Goal: Check status: Check status

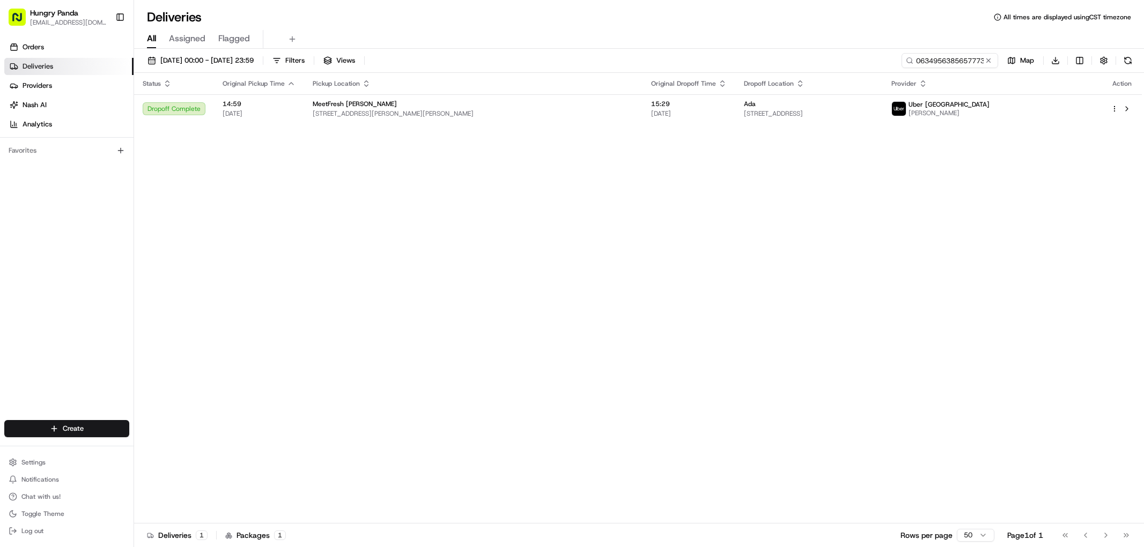
click at [953, 62] on input "063495638565777347569" at bounding box center [949, 60] width 96 height 15
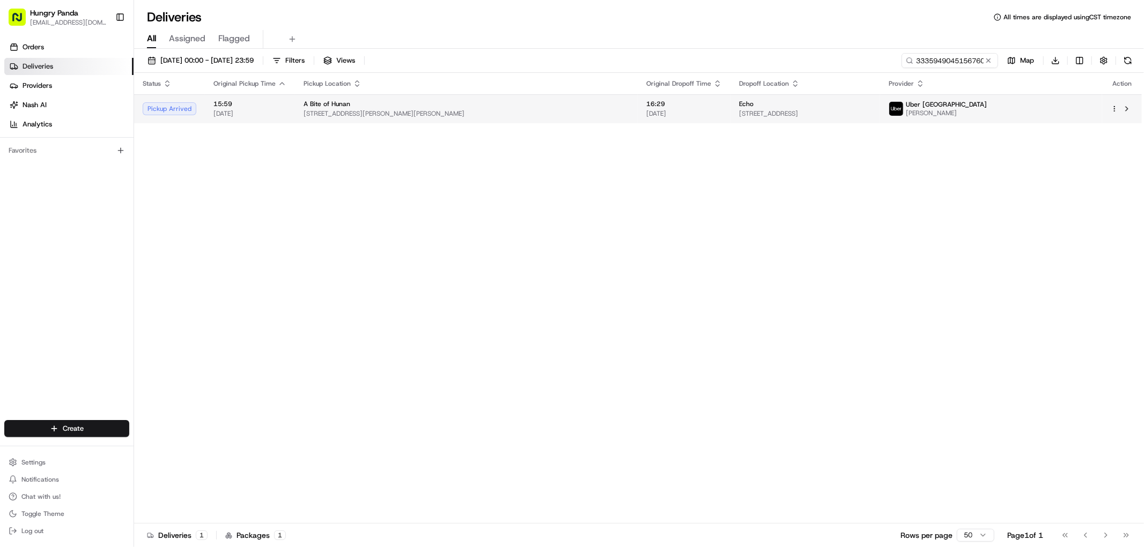
click at [794, 108] on div "Echo" at bounding box center [805, 104] width 132 height 9
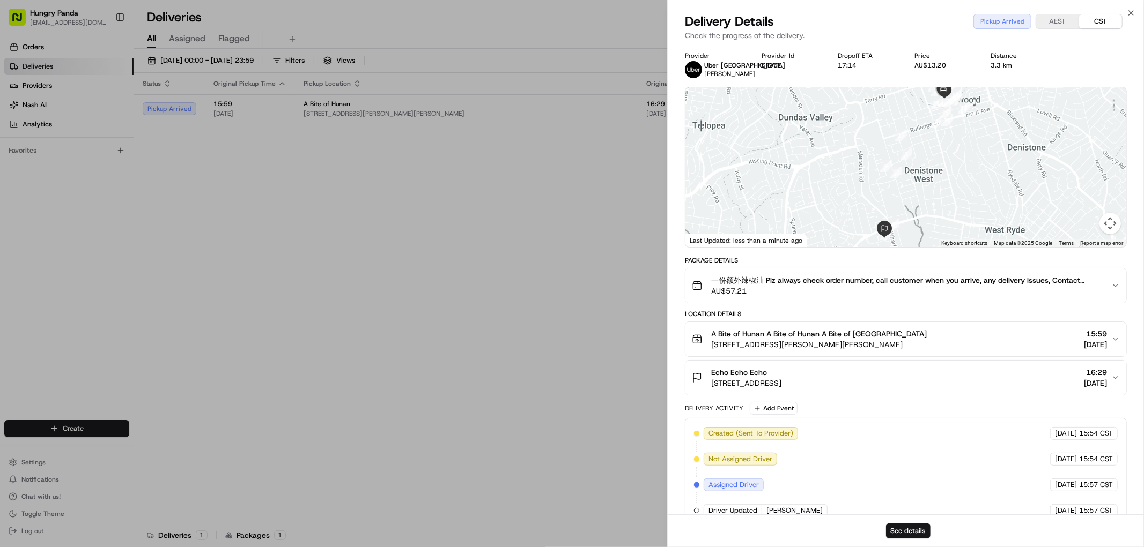
drag, startPoint x: 870, startPoint y: 174, endPoint x: 857, endPoint y: 177, distance: 13.3
click at [858, 177] on div at bounding box center [905, 167] width 441 height 160
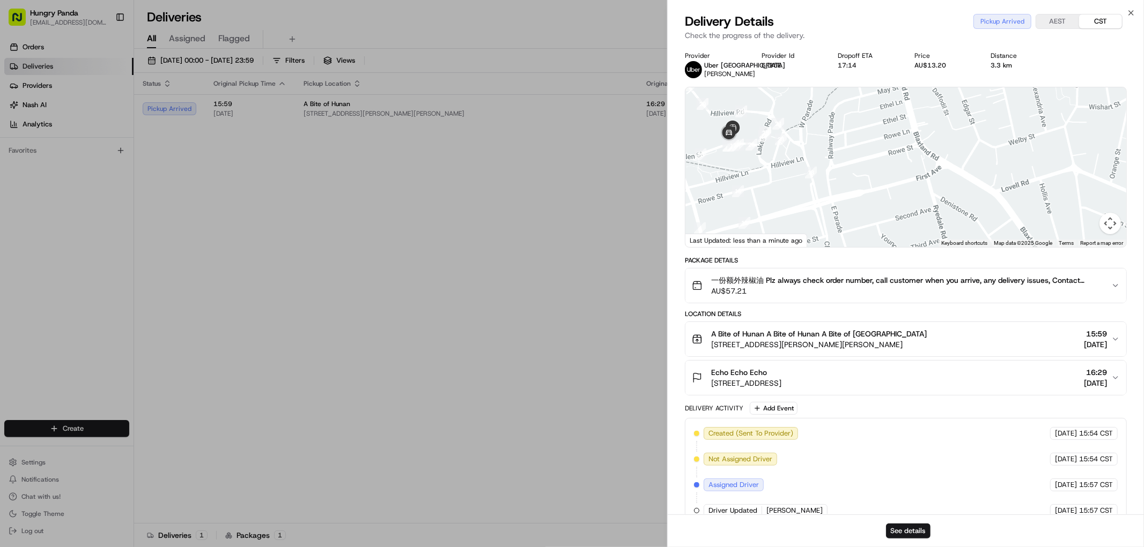
drag, startPoint x: 804, startPoint y: 160, endPoint x: 829, endPoint y: 166, distance: 25.5
click at [834, 164] on div at bounding box center [905, 167] width 441 height 160
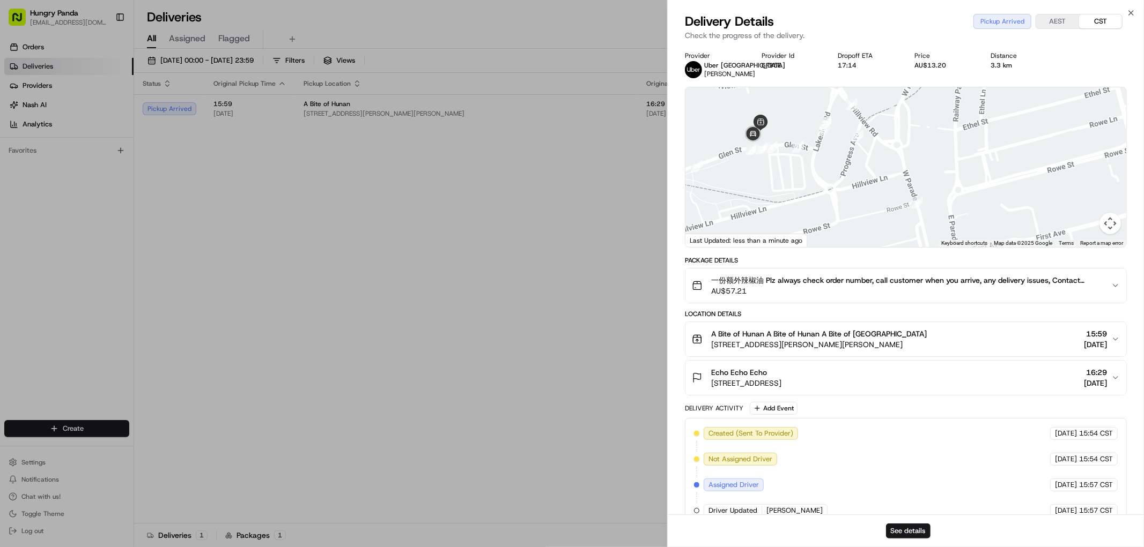
drag, startPoint x: 814, startPoint y: 167, endPoint x: 827, endPoint y: 179, distance: 17.1
click at [827, 179] on div at bounding box center [905, 167] width 441 height 160
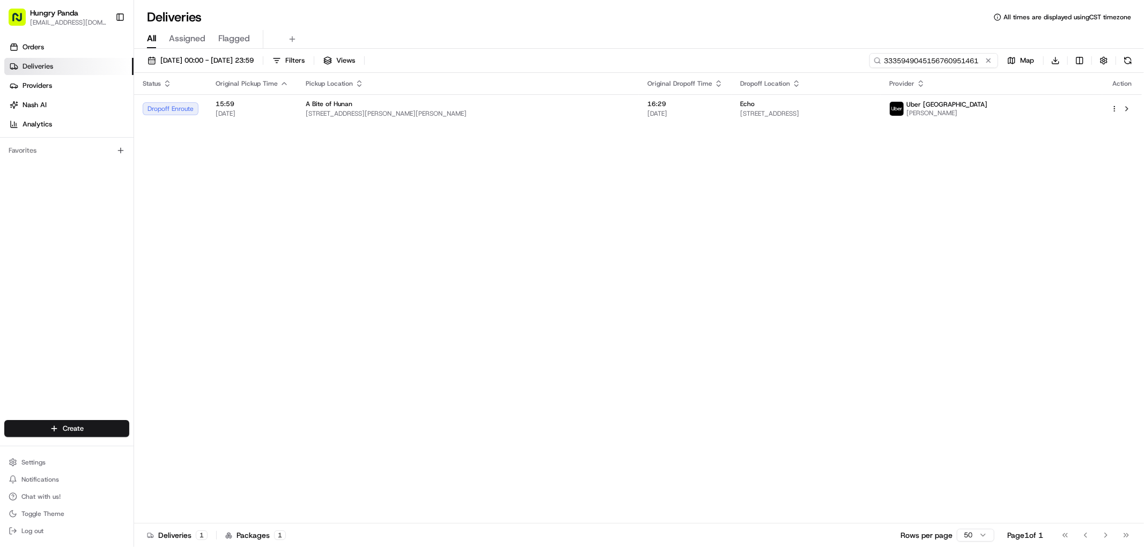
click at [959, 60] on input "3335949045156760951461" at bounding box center [933, 60] width 129 height 15
paste input "3335949045156760951461"
click at [954, 64] on input "3335949045333594904515676095146151461" at bounding box center [933, 60] width 129 height 15
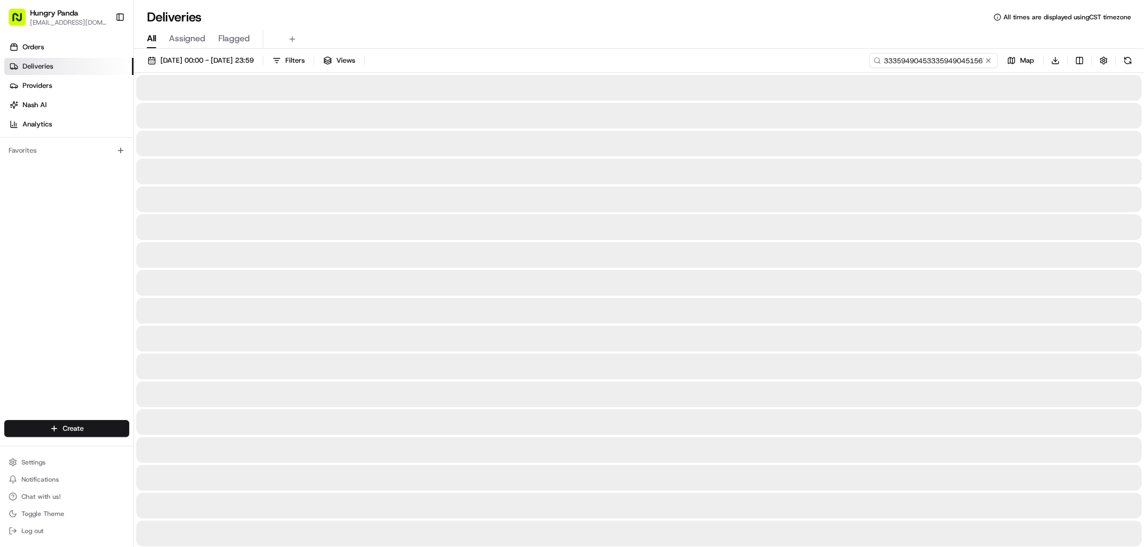
click at [954, 60] on input "3335949045333594904515676095146151461" at bounding box center [933, 60] width 129 height 15
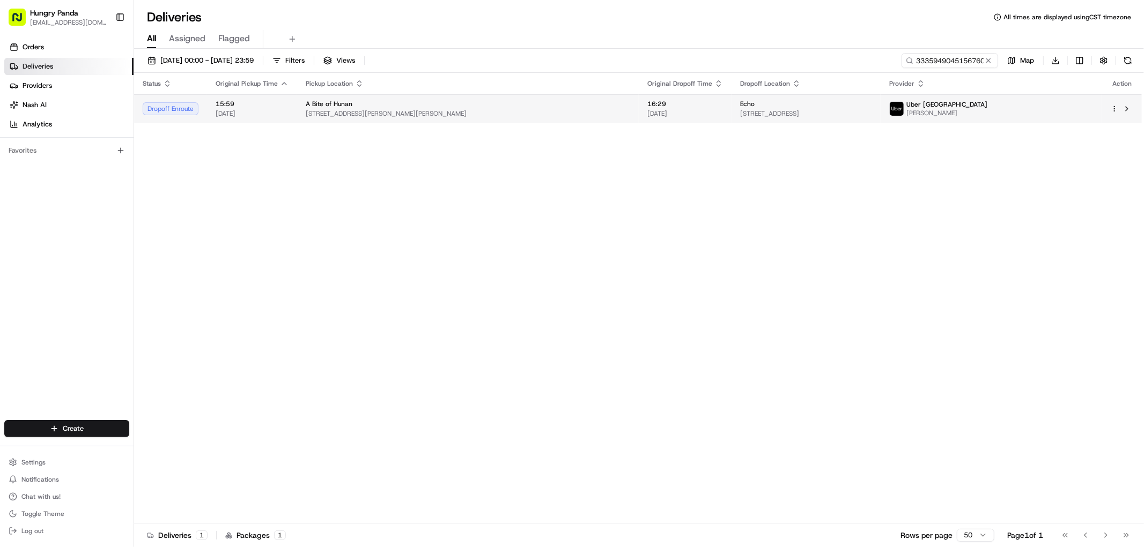
click at [864, 105] on div "Echo" at bounding box center [806, 104] width 132 height 9
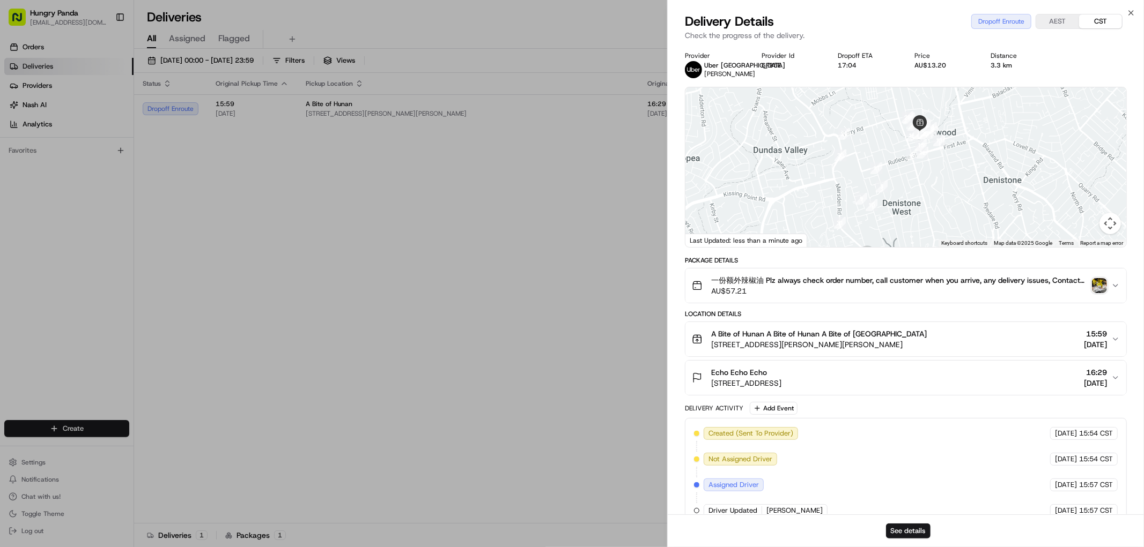
drag, startPoint x: 958, startPoint y: 154, endPoint x: 940, endPoint y: 185, distance: 35.3
click at [940, 185] on div at bounding box center [905, 167] width 441 height 160
drag, startPoint x: 951, startPoint y: 160, endPoint x: 957, endPoint y: 141, distance: 19.8
click at [957, 141] on div at bounding box center [905, 167] width 441 height 160
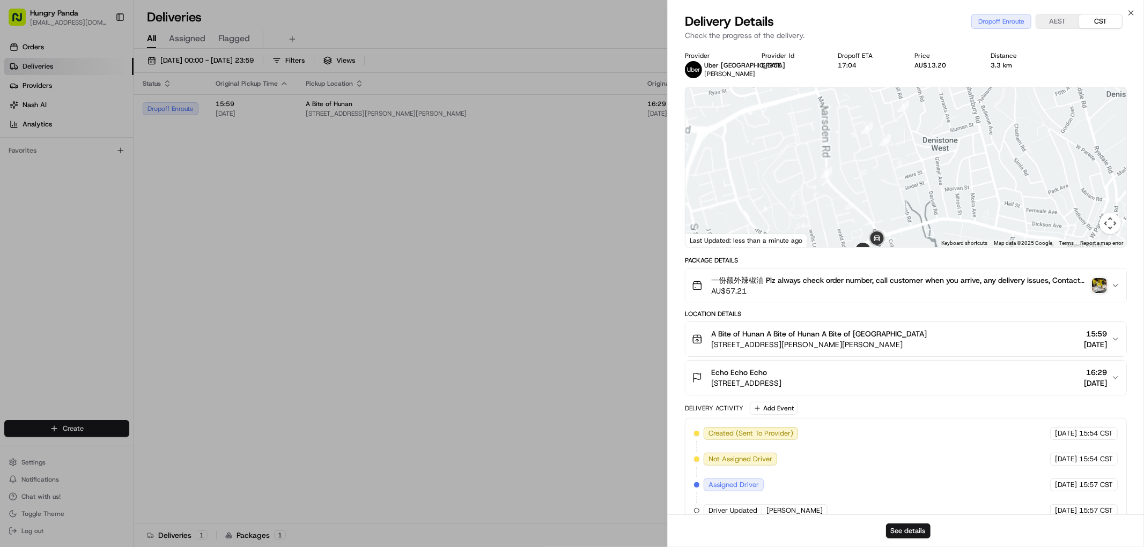
drag, startPoint x: 882, startPoint y: 216, endPoint x: 901, endPoint y: 176, distance: 43.7
click at [893, 183] on div at bounding box center [905, 167] width 441 height 160
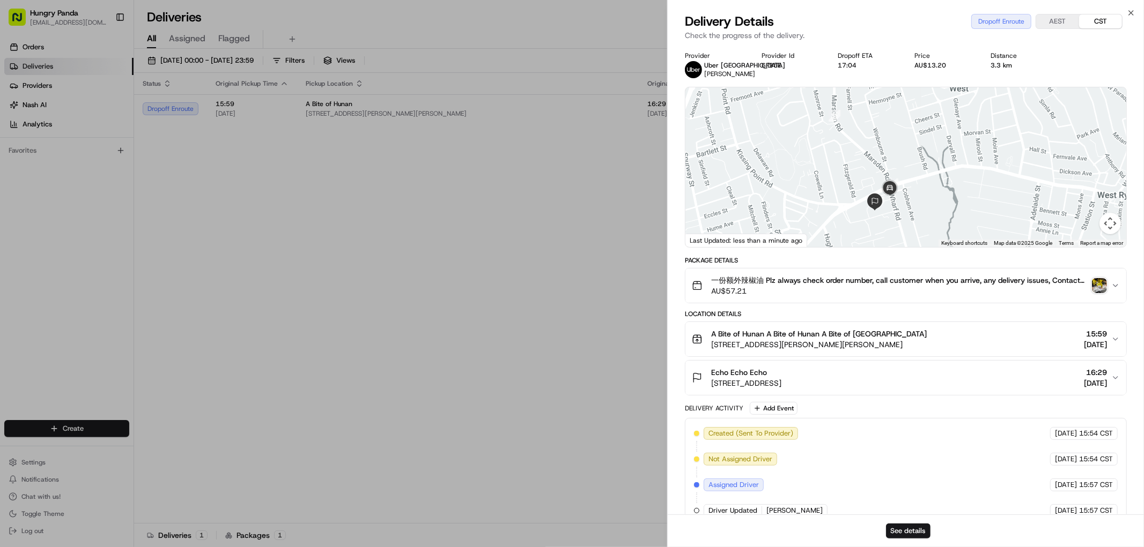
drag, startPoint x: 931, startPoint y: 132, endPoint x: 931, endPoint y: 118, distance: 13.9
click at [931, 118] on div at bounding box center [905, 167] width 441 height 160
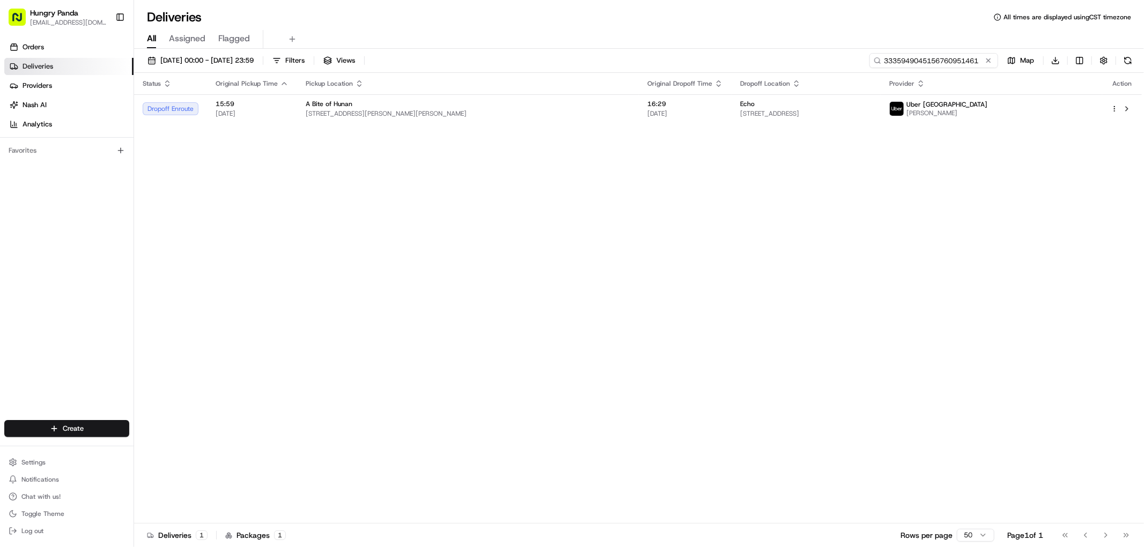
click at [944, 56] on input "3335949045156760951461" at bounding box center [933, 60] width 129 height 15
paste input "563793033505176032436"
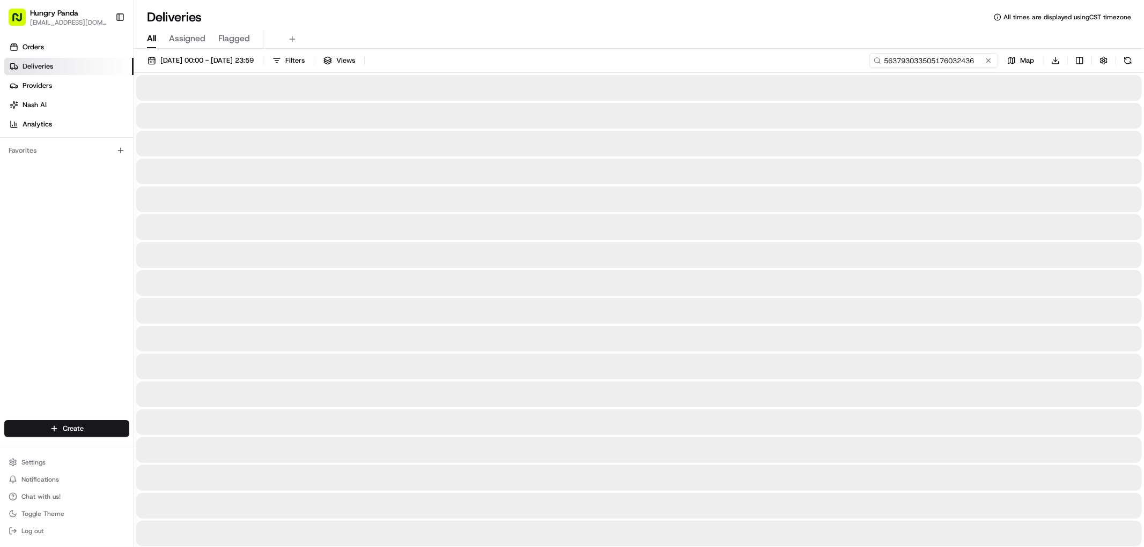
type input "563793033505176032436"
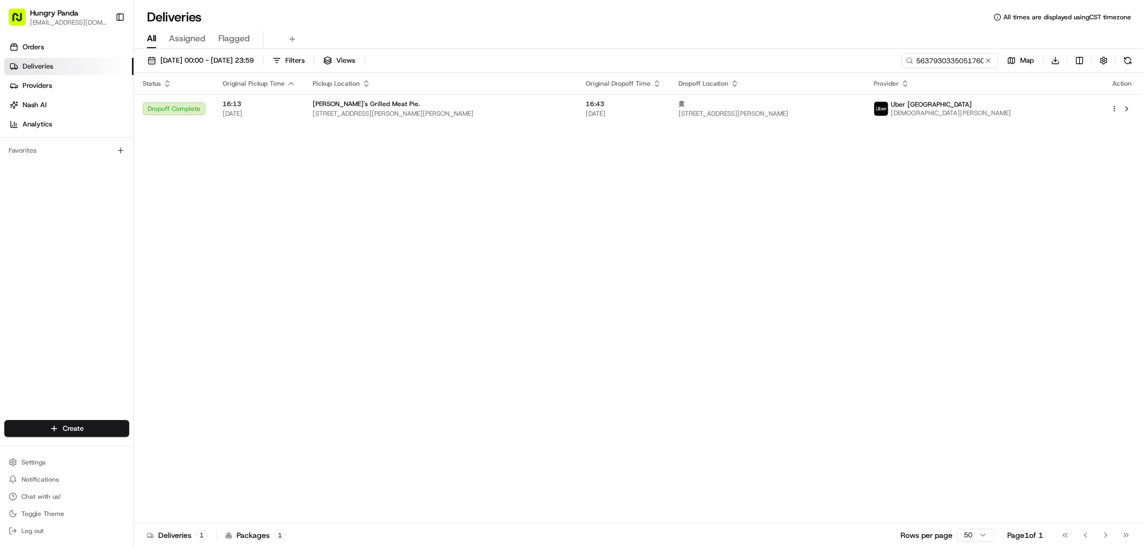
click at [856, 109] on span "[STREET_ADDRESS][PERSON_NAME]" at bounding box center [767, 113] width 178 height 9
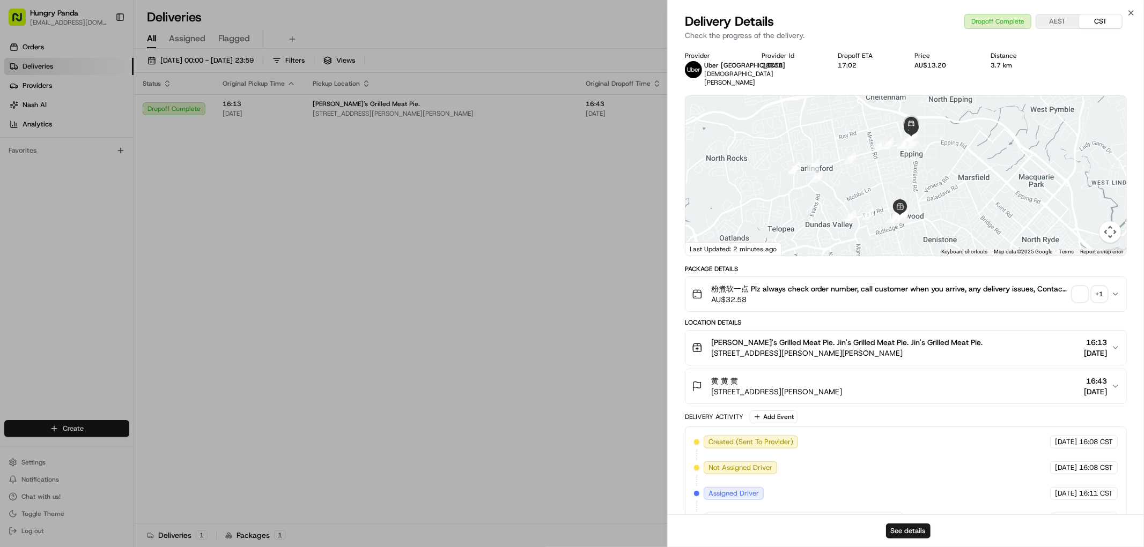
click at [1102, 287] on div "+ 1" at bounding box center [1098, 294] width 15 height 15
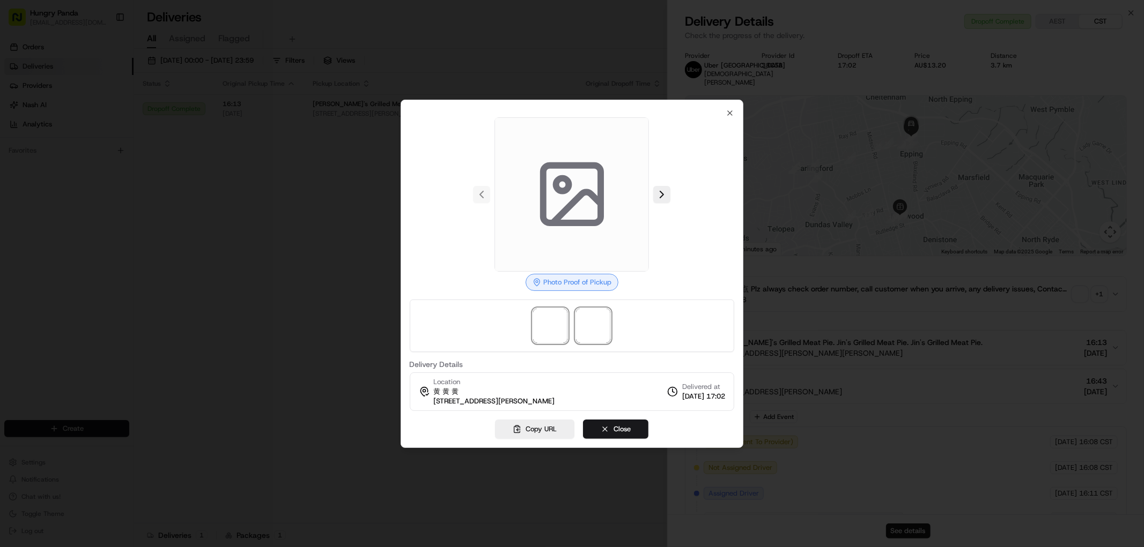
drag, startPoint x: 603, startPoint y: 319, endPoint x: 600, endPoint y: 307, distance: 12.5
click at [603, 319] on span at bounding box center [593, 326] width 34 height 34
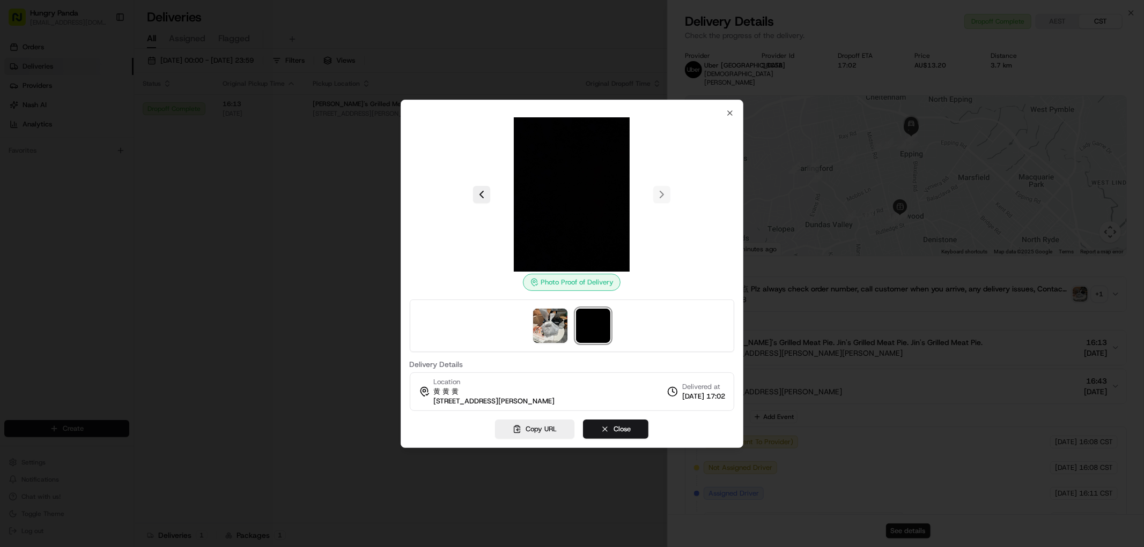
click at [306, 231] on div at bounding box center [572, 273] width 1144 height 547
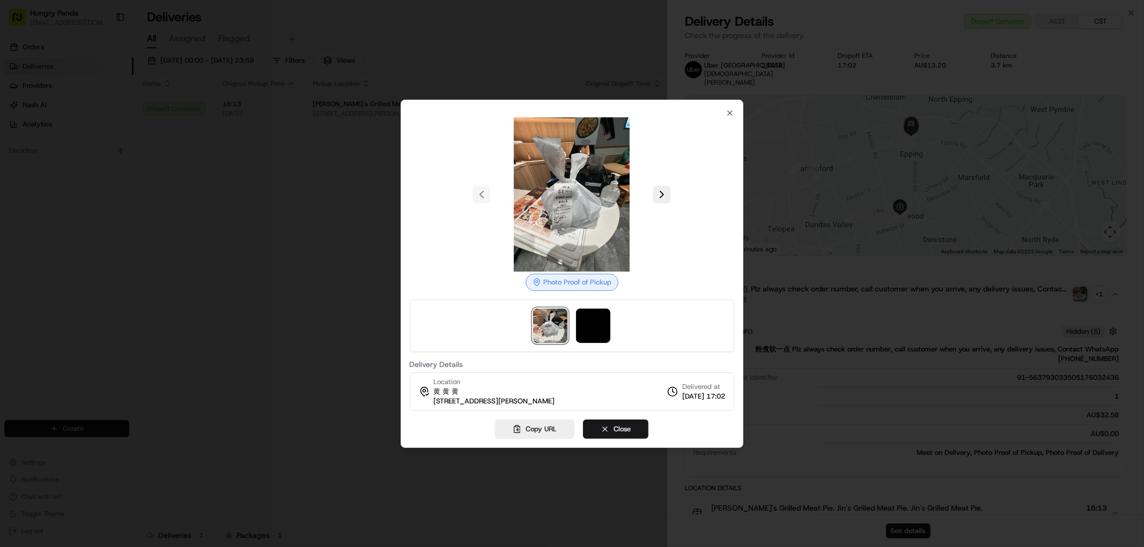
drag, startPoint x: 414, startPoint y: 231, endPoint x: 422, endPoint y: 229, distance: 8.2
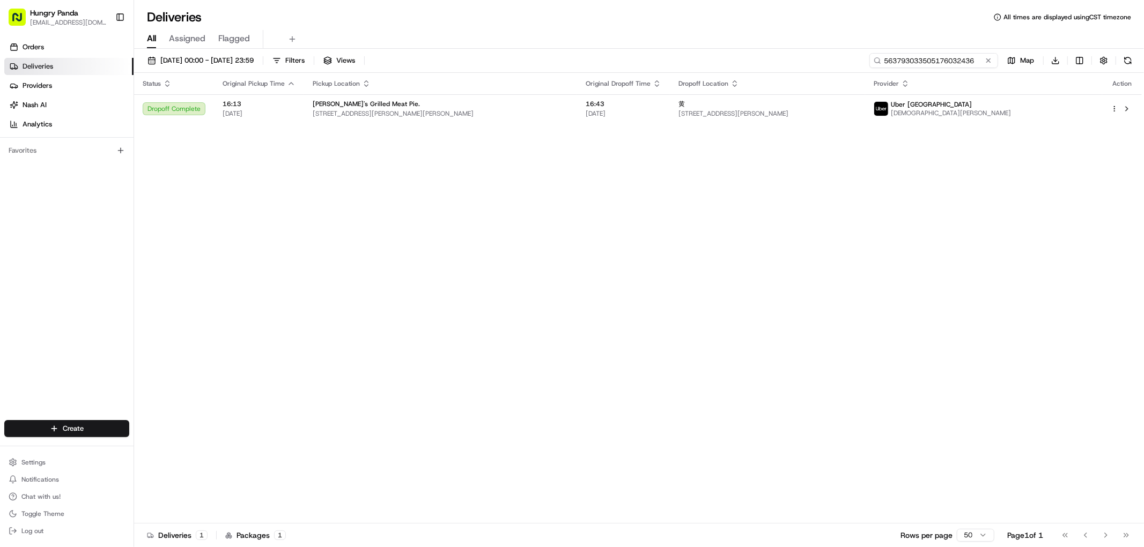
click at [955, 54] on input "563793033505176032436" at bounding box center [933, 60] width 129 height 15
paste input "463498711595672707257"
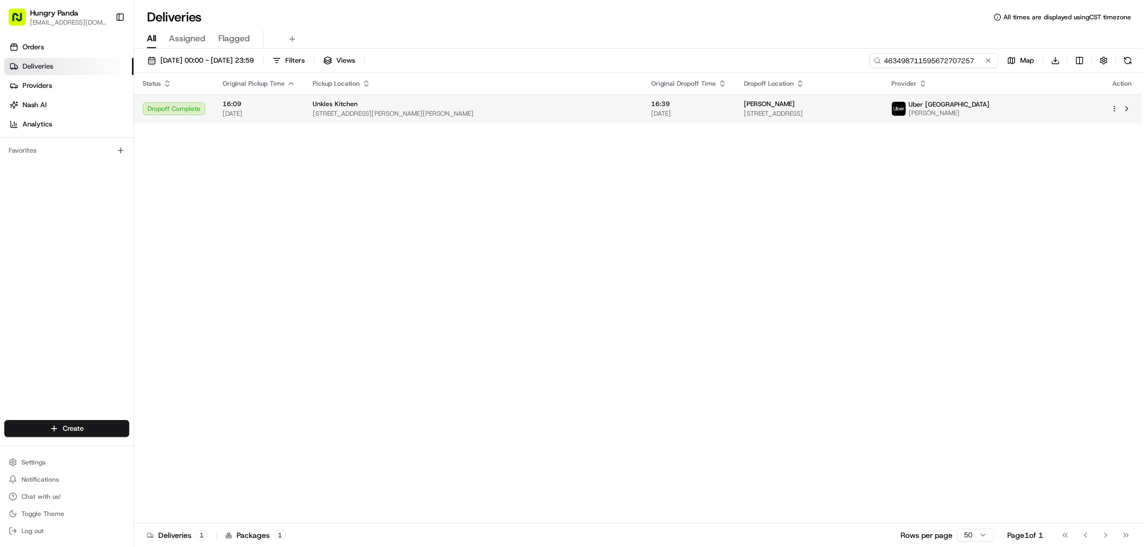
type input "463498711595672707257"
click at [855, 106] on div "[PERSON_NAME]" at bounding box center [809, 104] width 131 height 9
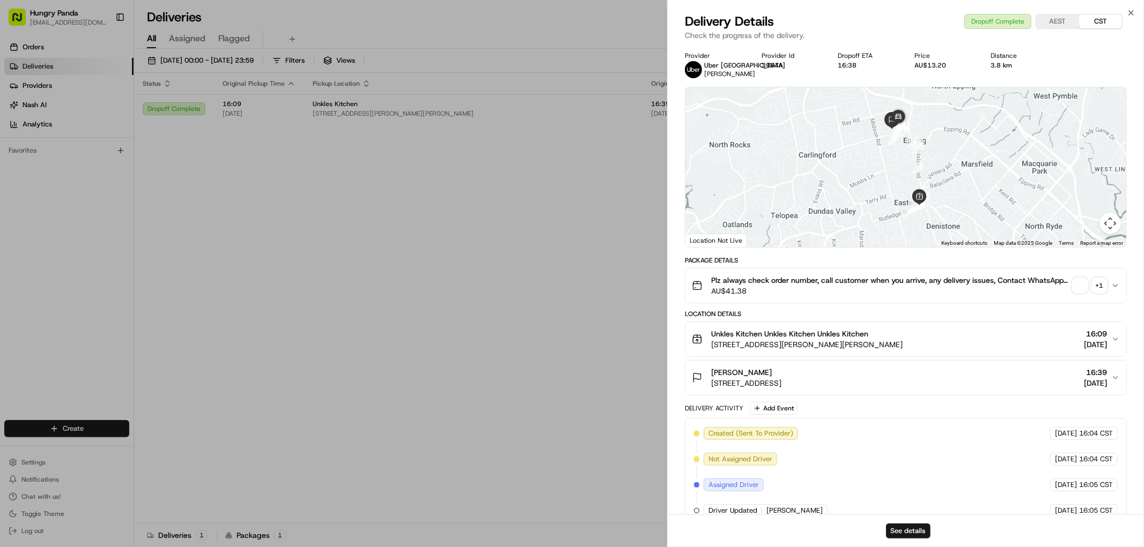
click at [1100, 285] on div "+ 1" at bounding box center [1098, 285] width 15 height 15
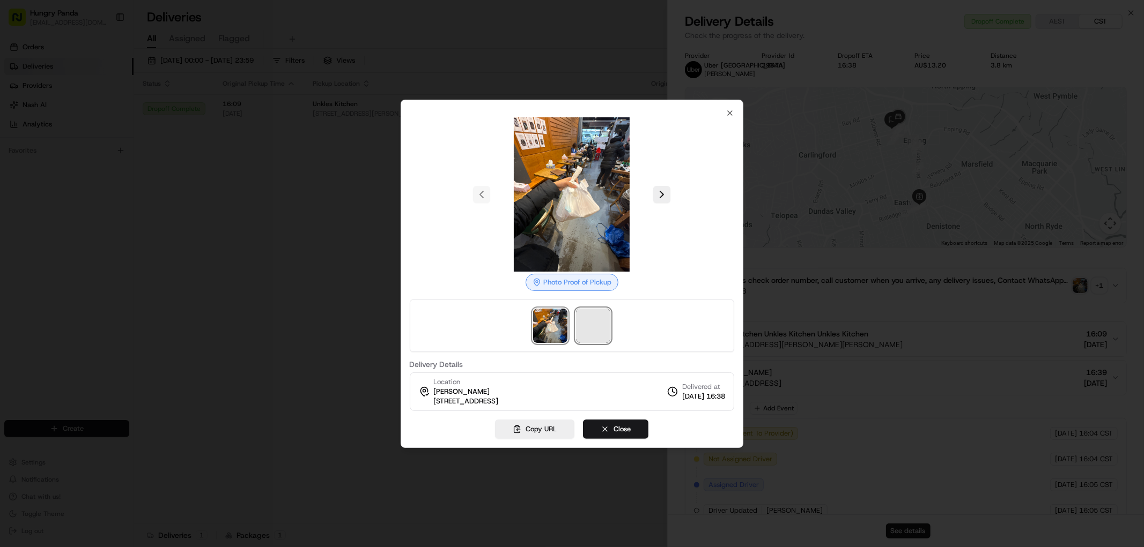
click at [593, 321] on span at bounding box center [593, 326] width 34 height 34
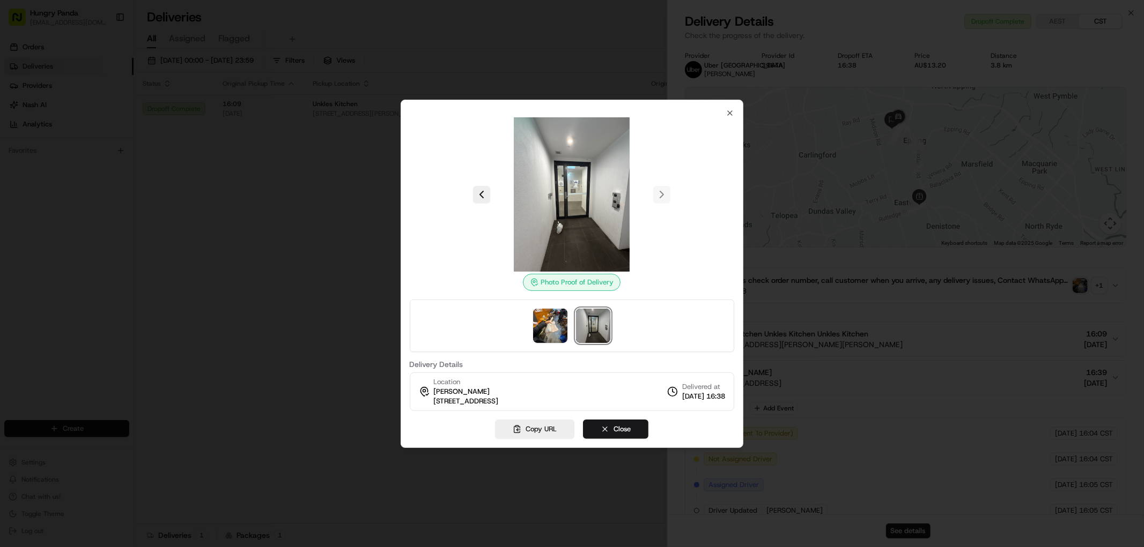
click at [256, 245] on div at bounding box center [572, 273] width 1144 height 547
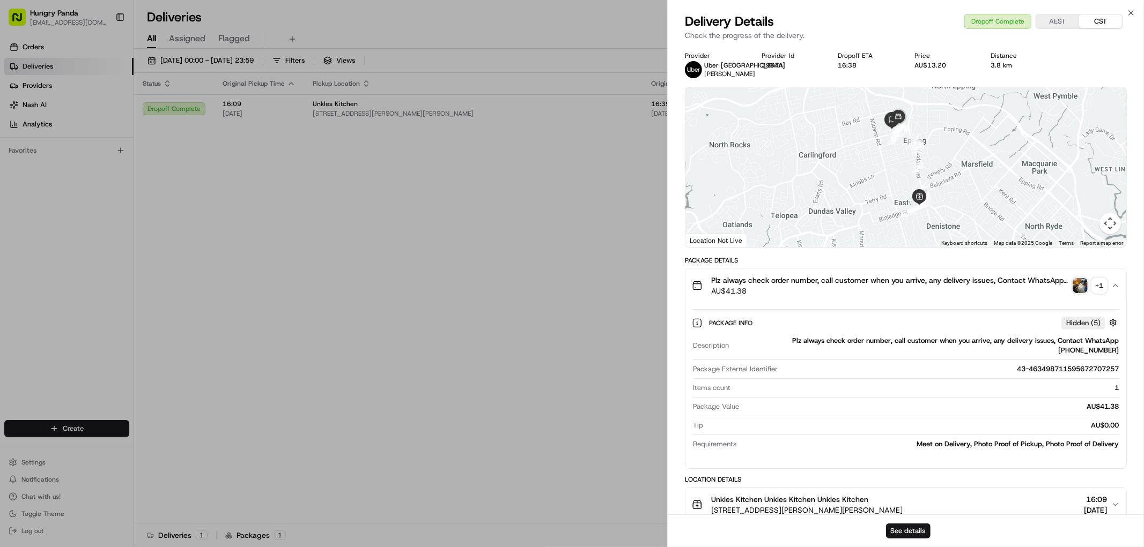
click at [382, 254] on div at bounding box center [572, 273] width 1144 height 547
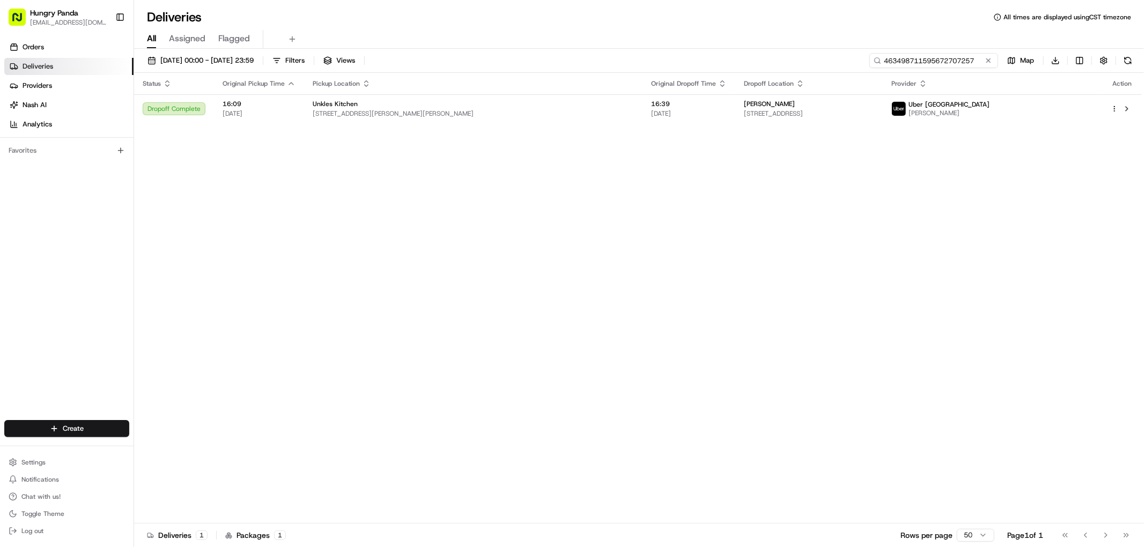
click at [955, 60] on input "463498711595672707257" at bounding box center [933, 60] width 129 height 15
paste input "563899844515972005143"
type input "563899844515972005143"
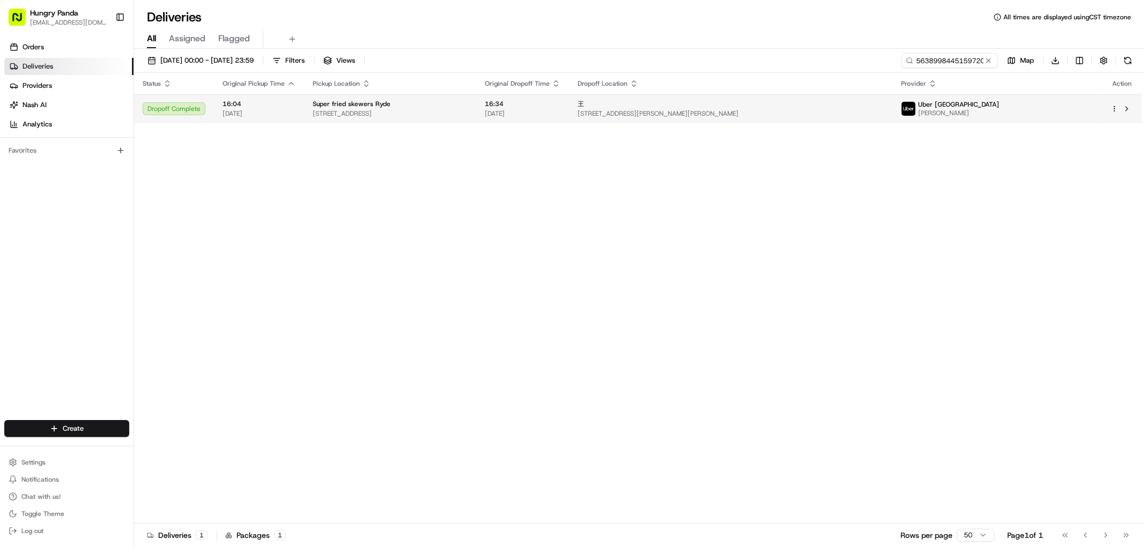
click at [883, 112] on span "[STREET_ADDRESS][PERSON_NAME][PERSON_NAME]" at bounding box center [730, 113] width 306 height 9
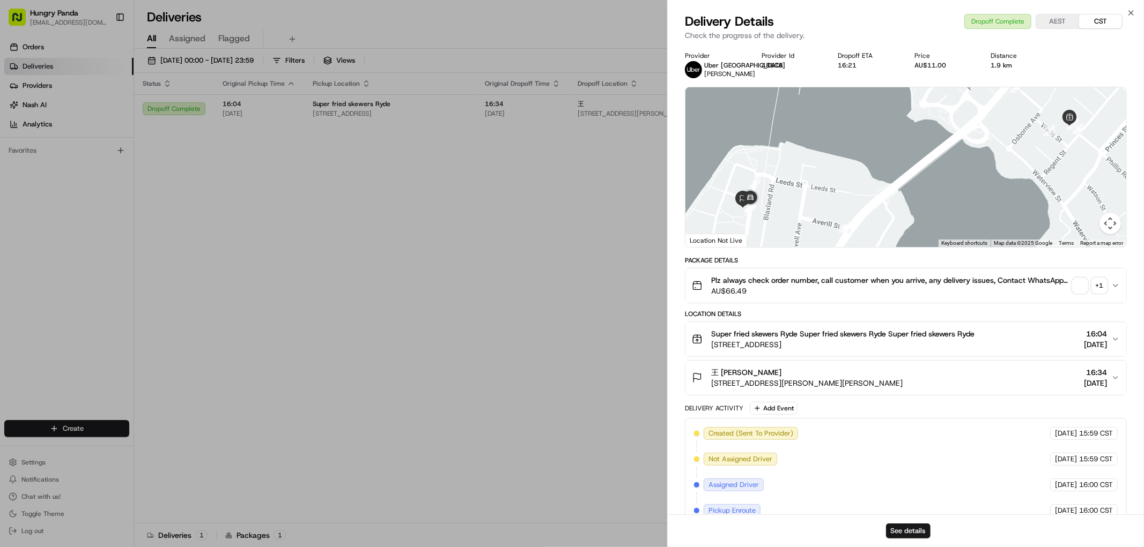
click at [1094, 281] on div "+ 1" at bounding box center [1098, 285] width 15 height 15
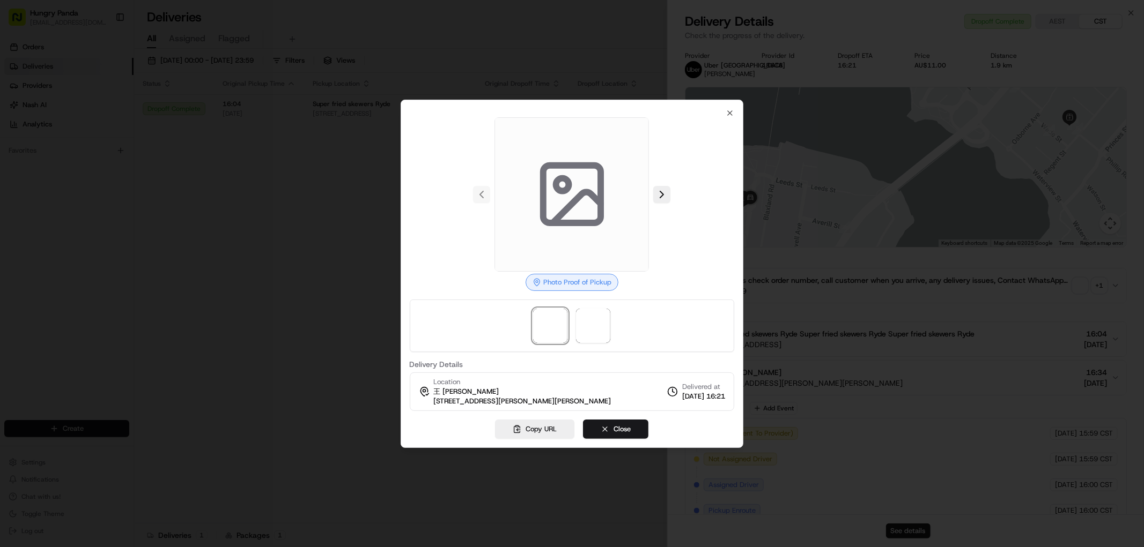
click at [597, 306] on div at bounding box center [572, 326] width 325 height 53
click at [596, 315] on span at bounding box center [593, 326] width 34 height 34
click at [591, 331] on span at bounding box center [593, 326] width 34 height 34
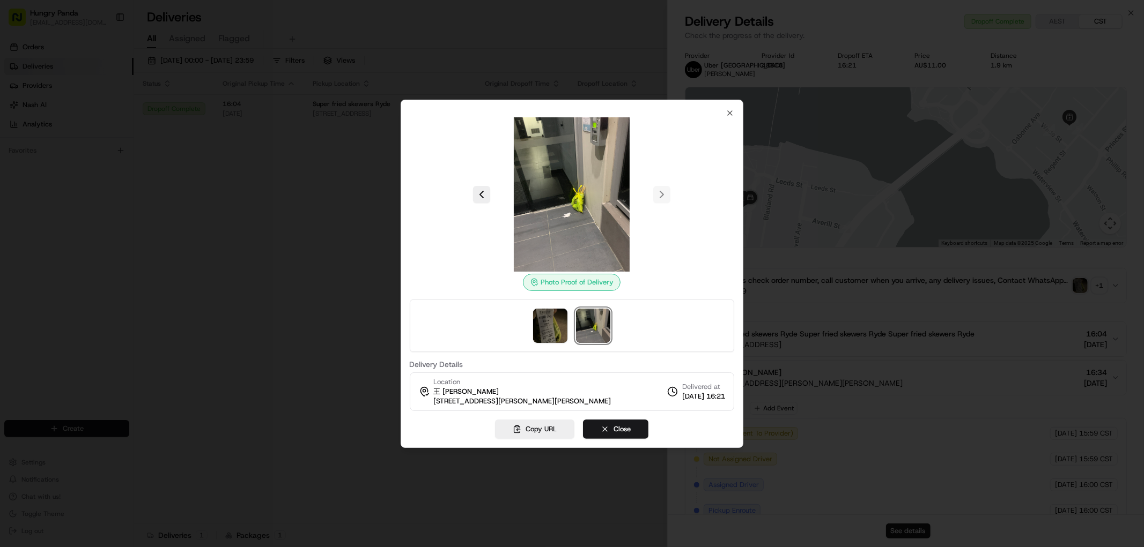
click at [405, 204] on div "Photo Proof of Delivery Delivery Details Location [GEOGRAPHIC_DATA][STREET_ADDR…" at bounding box center [571, 274] width 343 height 348
click at [381, 205] on div at bounding box center [572, 273] width 1144 height 547
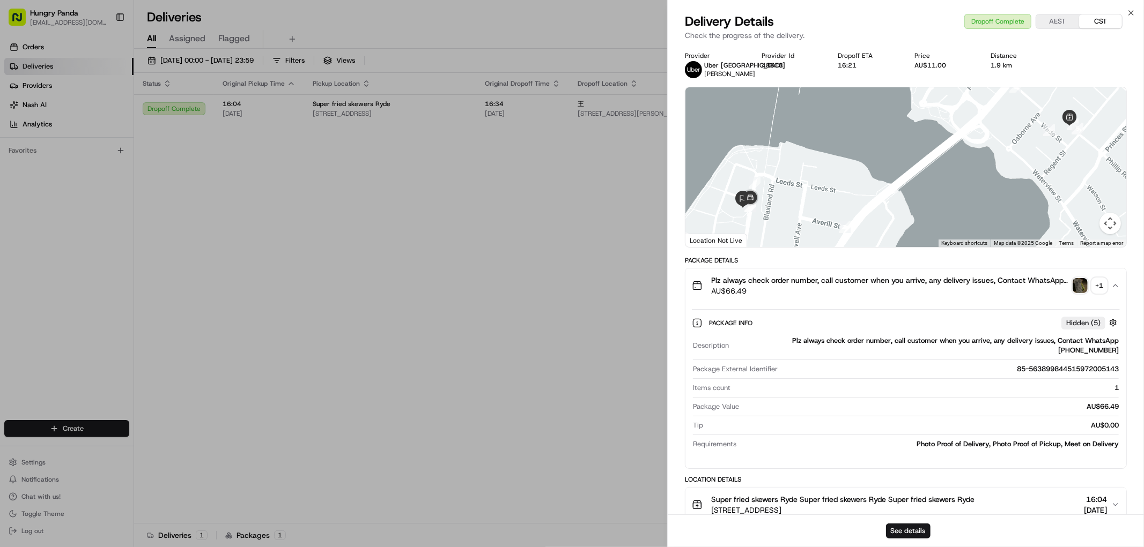
drag, startPoint x: 392, startPoint y: 210, endPoint x: 678, endPoint y: 142, distance: 293.2
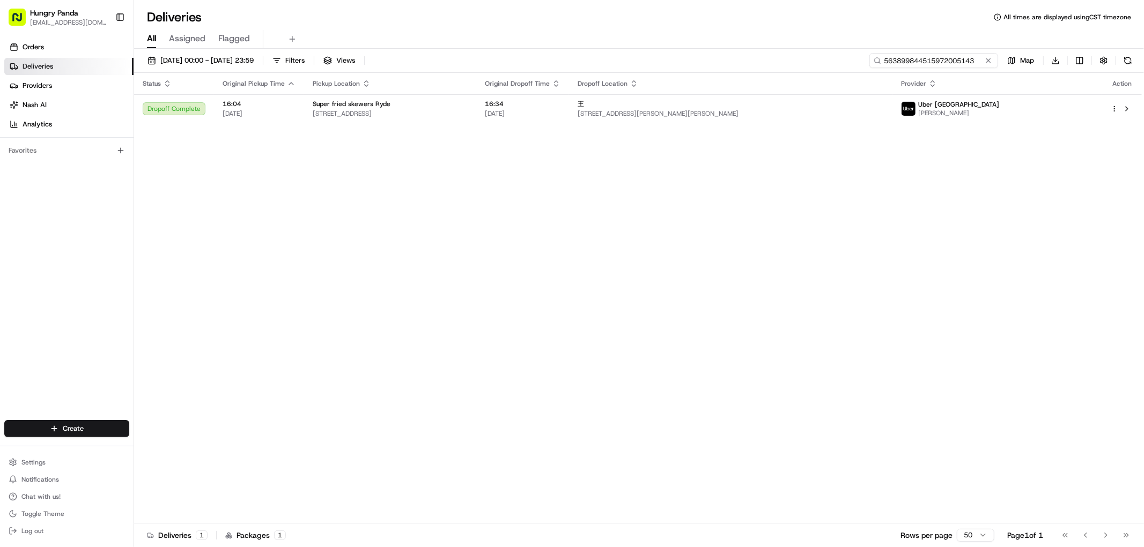
click at [956, 62] on input "563899844515972005143" at bounding box center [933, 60] width 129 height 15
paste input "7436980495358768492120"
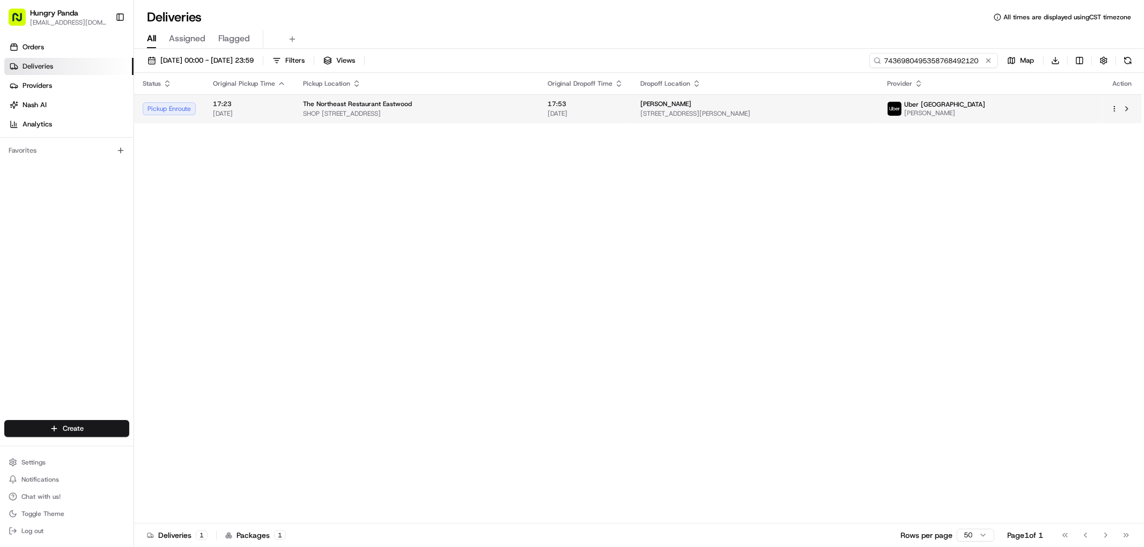
type input "7436980495358768492120"
click at [824, 106] on div "[PERSON_NAME]" at bounding box center [754, 104] width 229 height 9
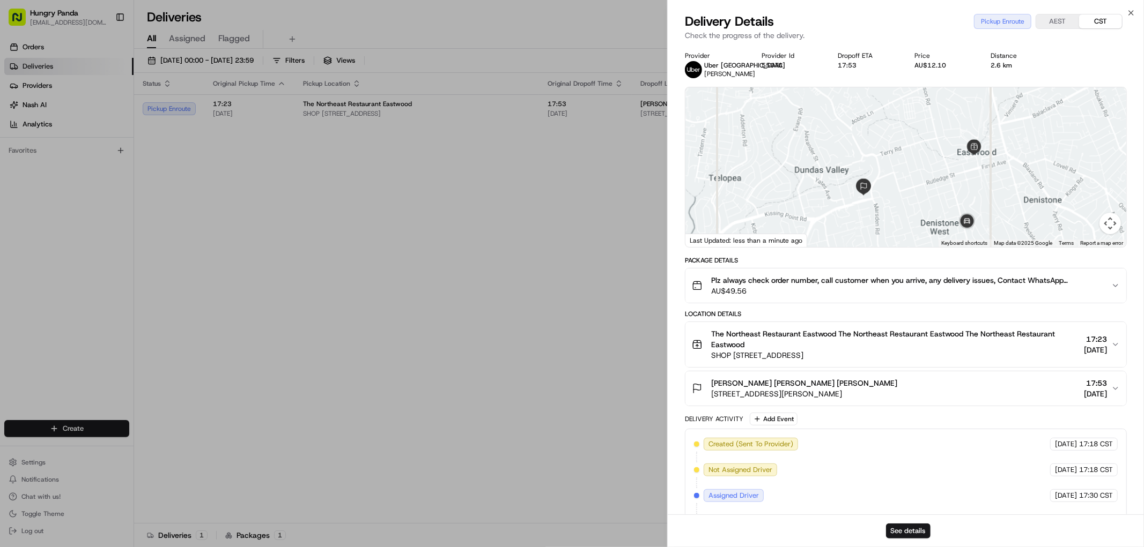
drag, startPoint x: 947, startPoint y: 179, endPoint x: 940, endPoint y: 183, distance: 8.0
click at [940, 183] on div at bounding box center [905, 167] width 441 height 160
